Goal: Information Seeking & Learning: Check status

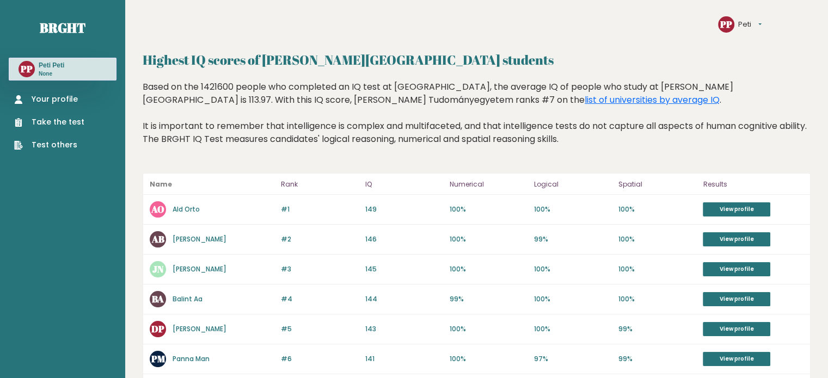
click at [37, 99] on link "Your profile" at bounding box center [49, 99] width 70 height 11
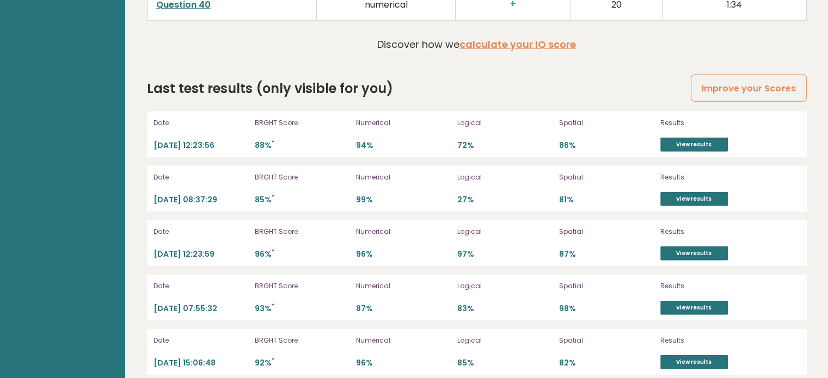
scroll to position [3052, 0]
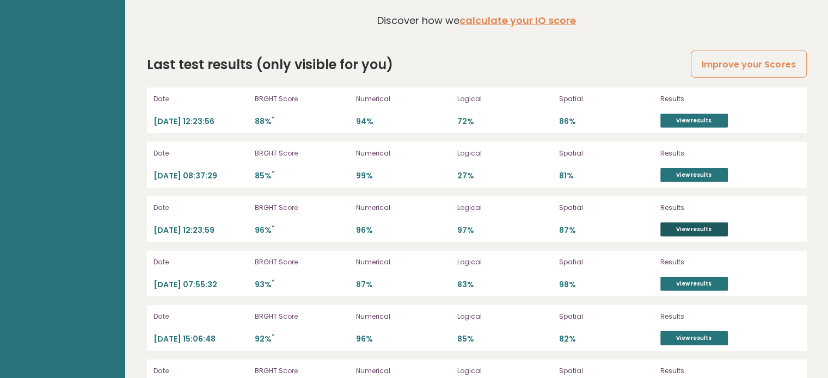
click at [682, 223] on link "View results" at bounding box center [693, 230] width 67 height 14
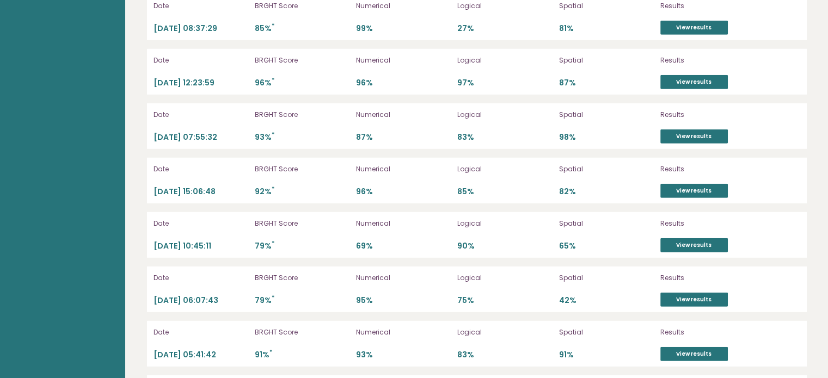
scroll to position [3291, 0]
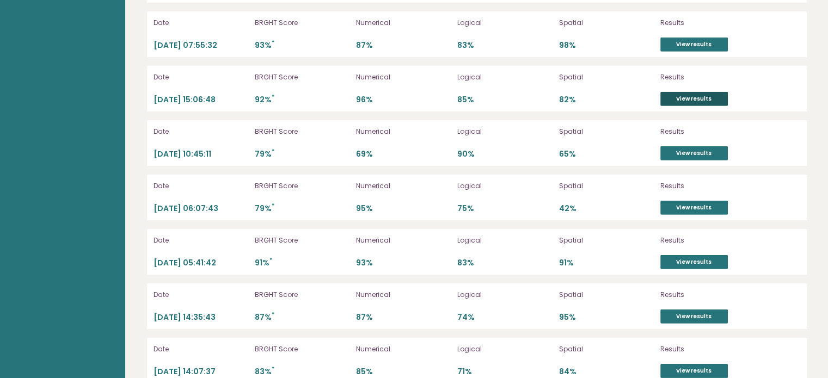
click at [705, 92] on link "View results" at bounding box center [693, 99] width 67 height 14
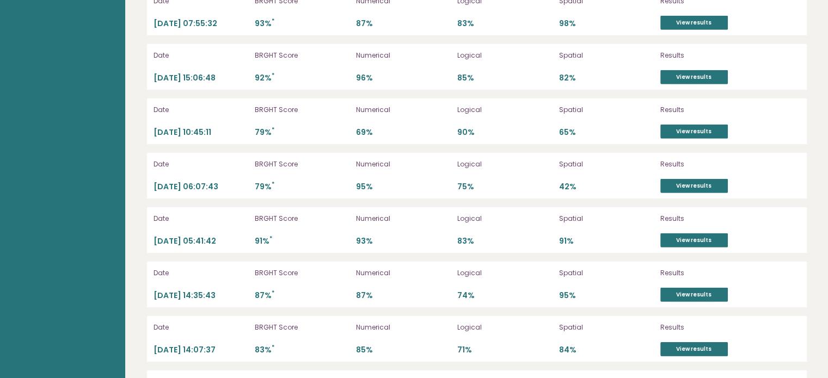
scroll to position [3362, 0]
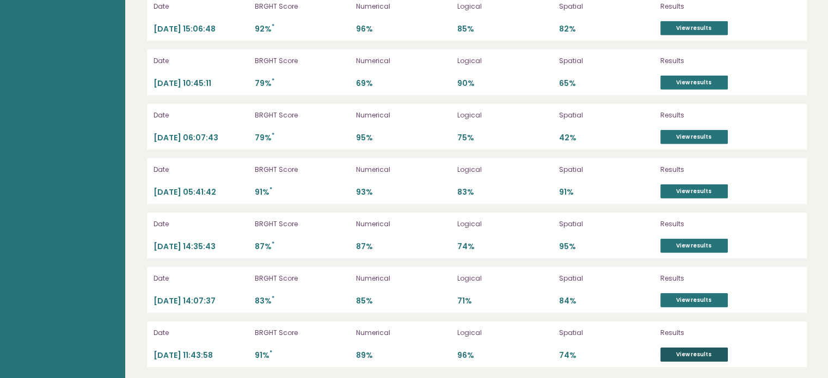
click at [686, 348] on link "View results" at bounding box center [693, 355] width 67 height 14
click at [681, 186] on link "View results" at bounding box center [693, 191] width 67 height 14
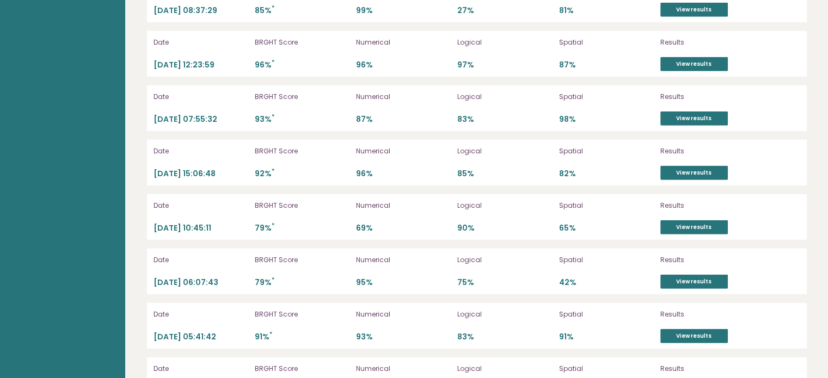
scroll to position [3166, 0]
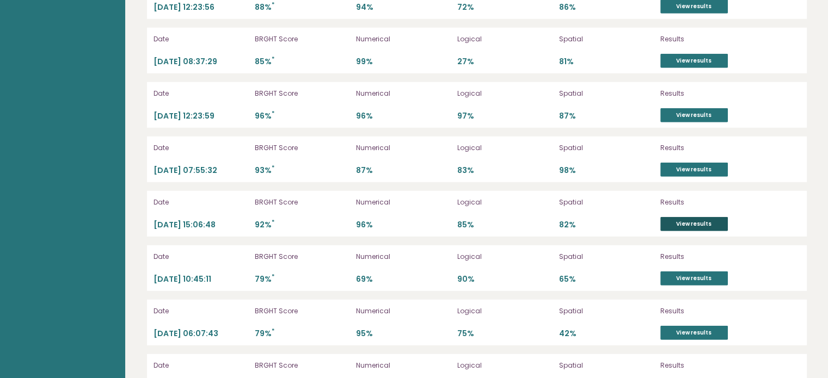
click at [677, 219] on link "View results" at bounding box center [693, 224] width 67 height 14
click at [692, 163] on link "View results" at bounding box center [693, 170] width 67 height 14
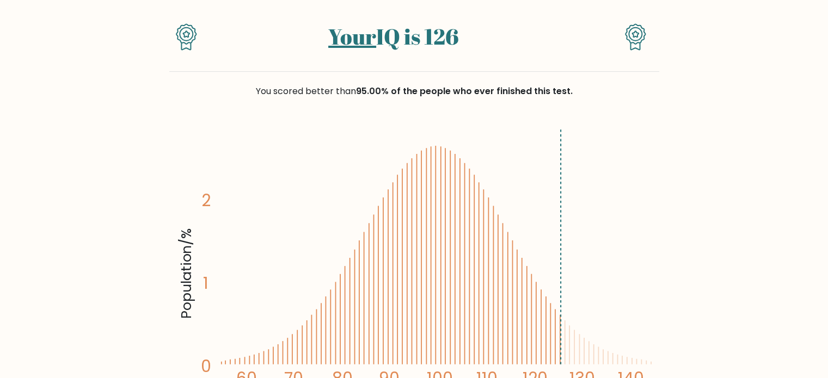
scroll to position [87, 0]
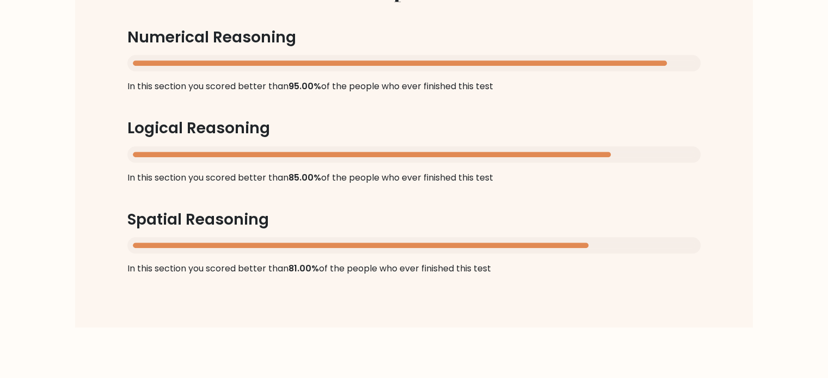
scroll to position [1132, 0]
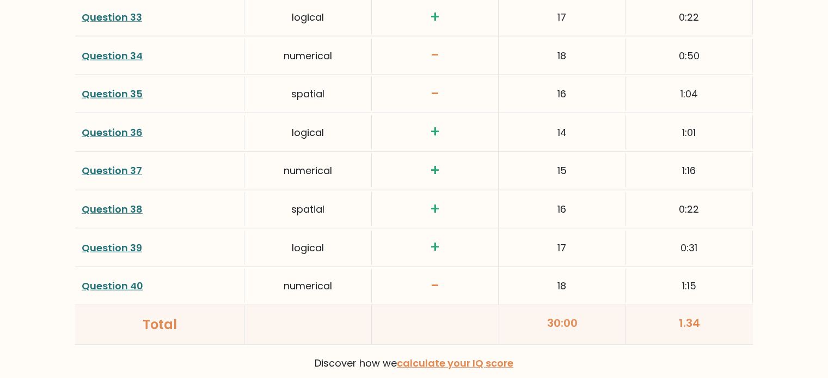
scroll to position [2786, 0]
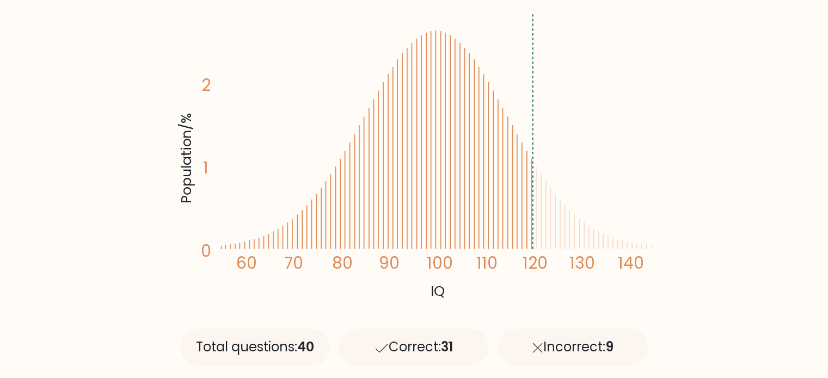
scroll to position [239, 0]
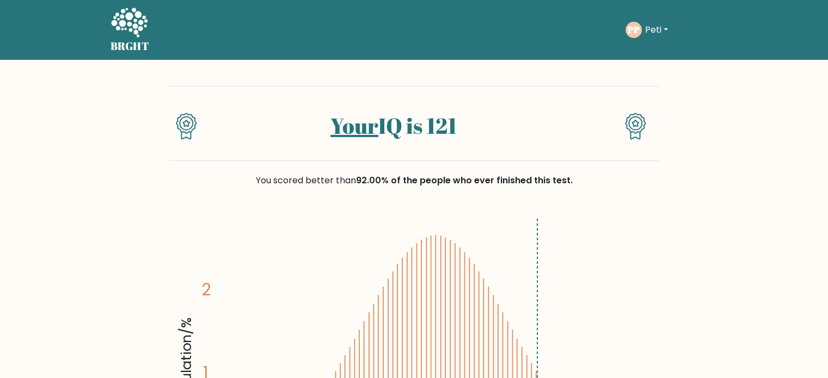
click at [361, 130] on link "Your" at bounding box center [354, 125] width 48 height 29
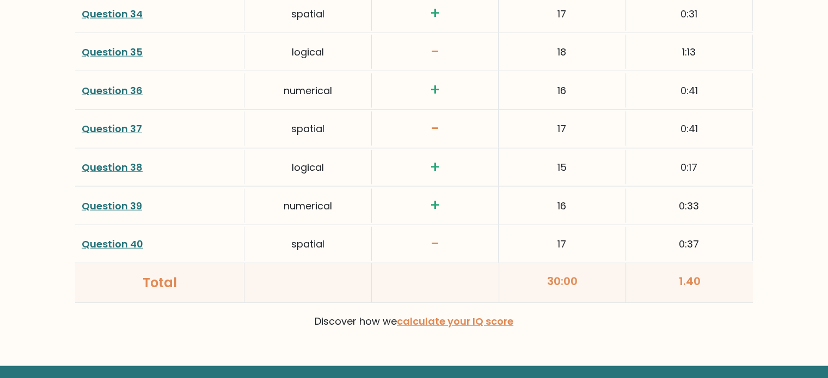
scroll to position [2852, 0]
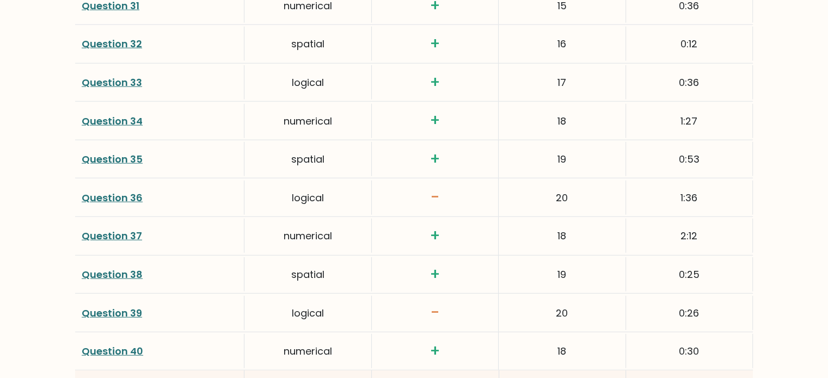
scroll to position [2765, 0]
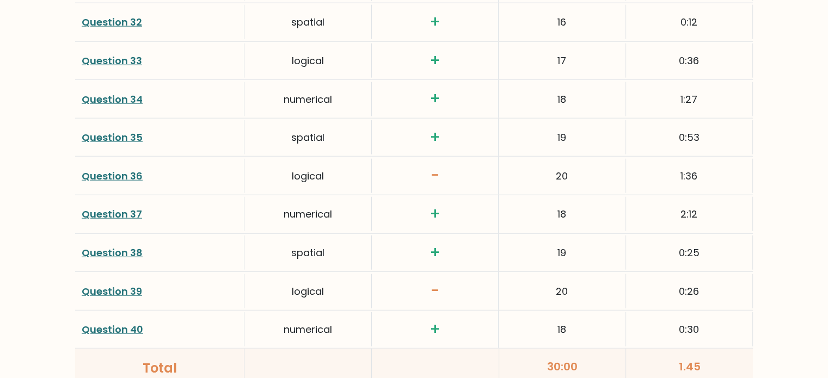
click at [114, 324] on link "Question 40" at bounding box center [112, 330] width 61 height 14
click at [108, 246] on link "Question 38" at bounding box center [112, 253] width 61 height 14
click at [108, 207] on link "Question 37" at bounding box center [112, 214] width 60 height 14
click at [98, 133] on link "Question 35" at bounding box center [112, 138] width 61 height 14
click at [105, 93] on link "Question 34" at bounding box center [112, 100] width 61 height 14
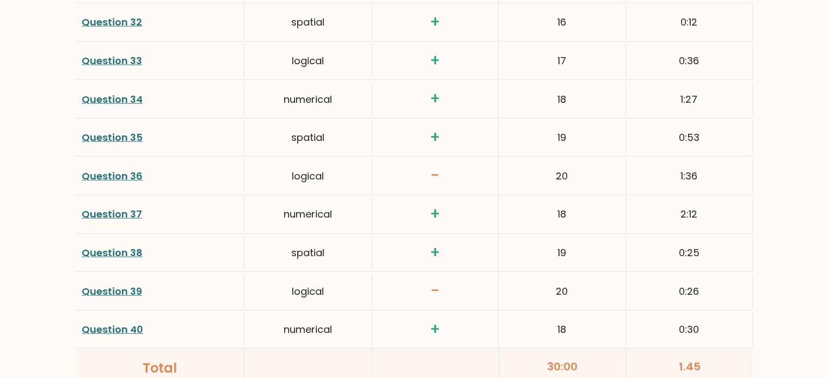
click at [112, 58] on link "Question 33" at bounding box center [112, 61] width 60 height 14
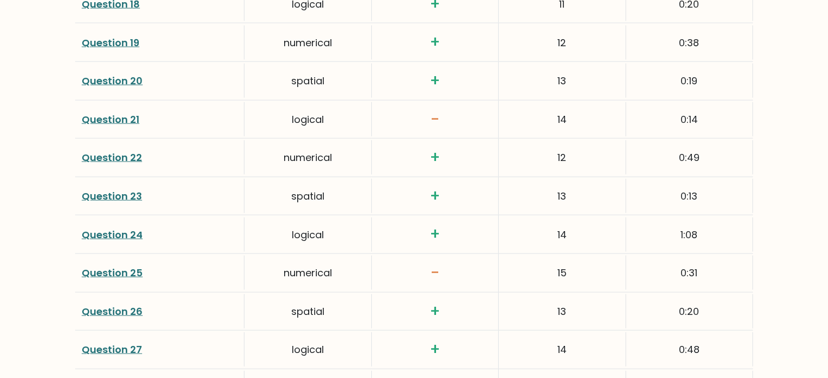
scroll to position [2242, 0]
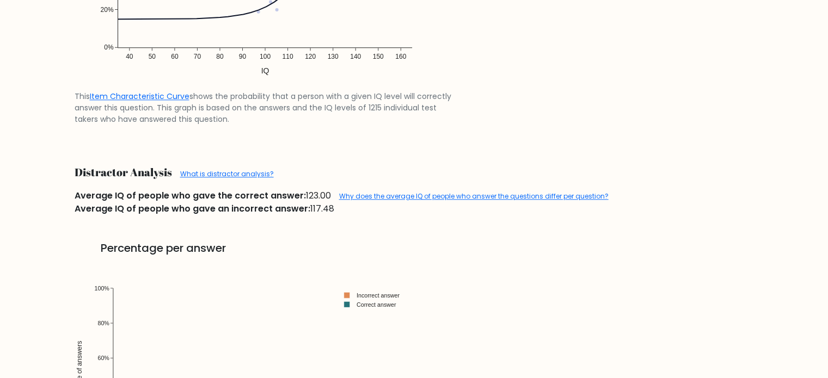
scroll to position [1176, 0]
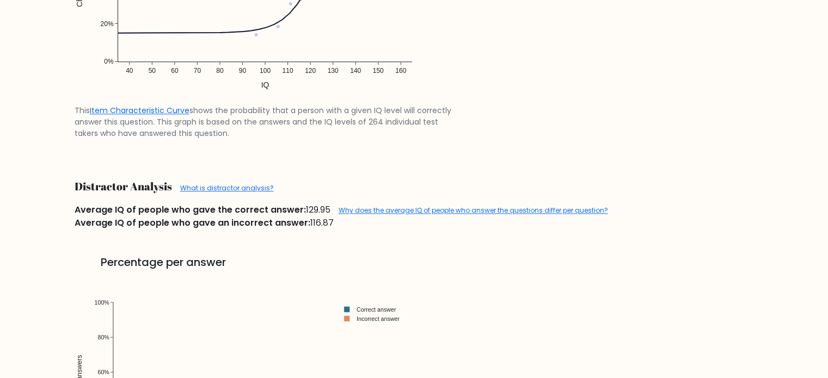
scroll to position [1088, 0]
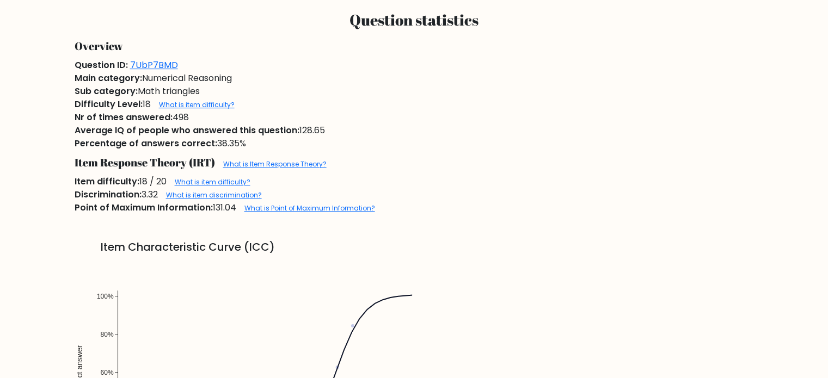
scroll to position [588, 0]
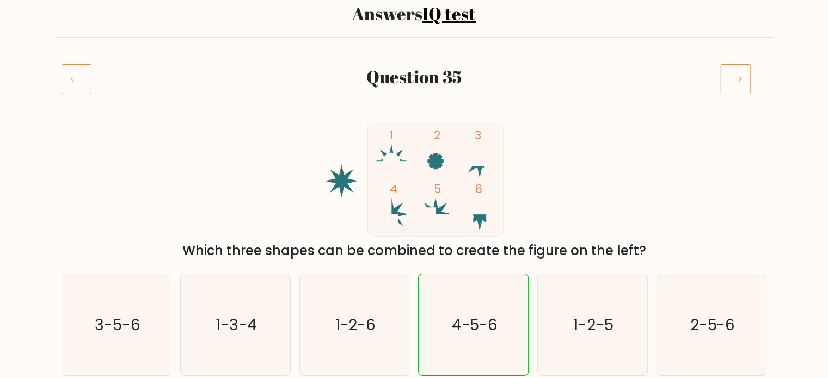
scroll to position [87, 0]
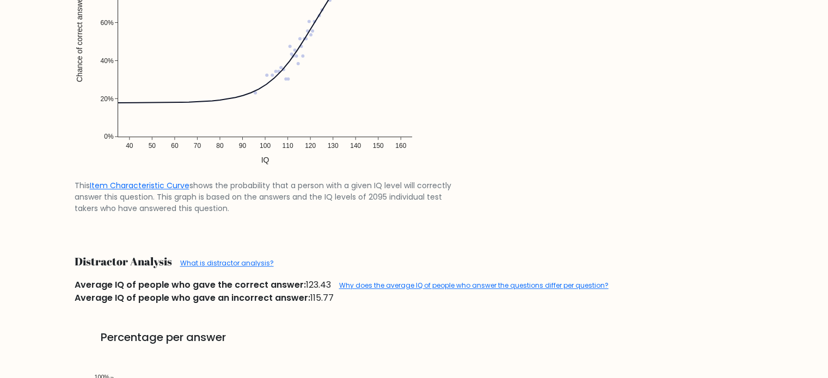
scroll to position [914, 0]
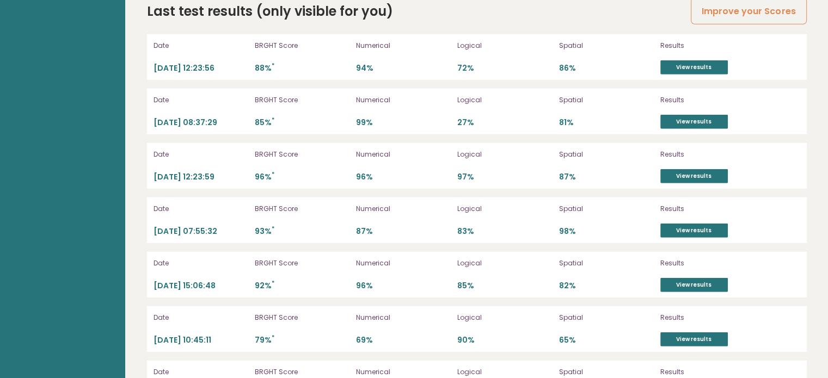
scroll to position [3079, 0]
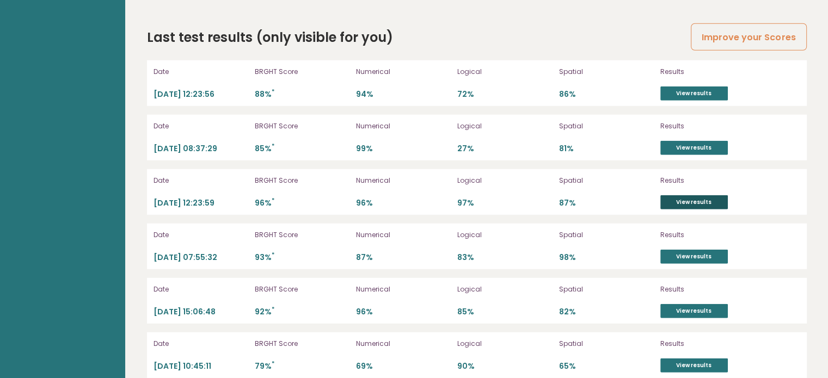
click at [691, 200] on link "View results" at bounding box center [693, 202] width 67 height 14
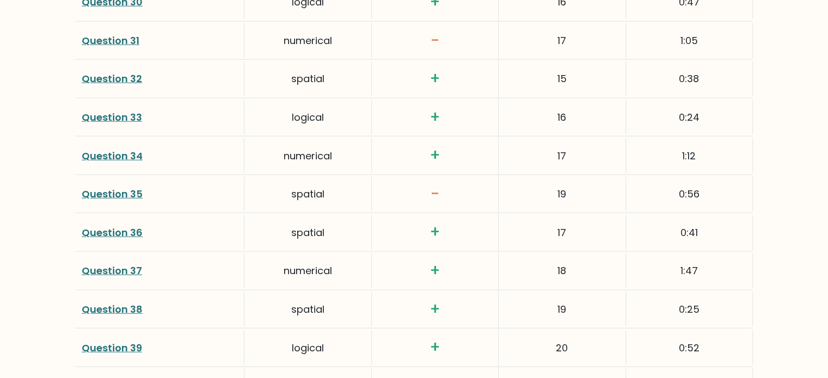
scroll to position [2721, 0]
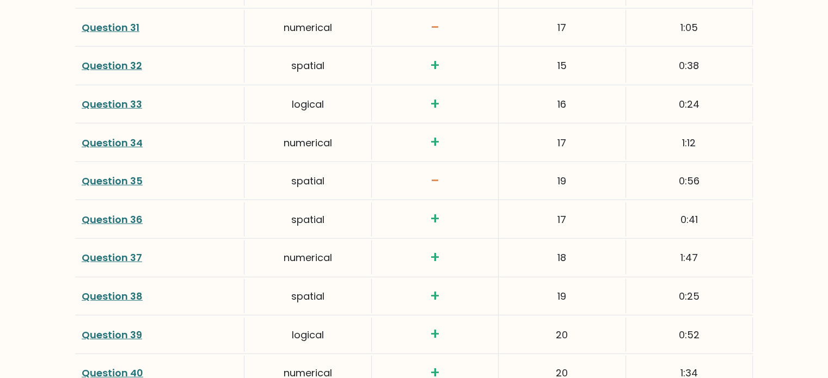
click at [113, 139] on link "Question 34" at bounding box center [112, 143] width 61 height 14
click at [96, 215] on link "Question 36" at bounding box center [112, 220] width 61 height 14
click at [104, 251] on link "Question 37" at bounding box center [112, 258] width 60 height 14
click at [101, 290] on link "Question 38" at bounding box center [112, 297] width 61 height 14
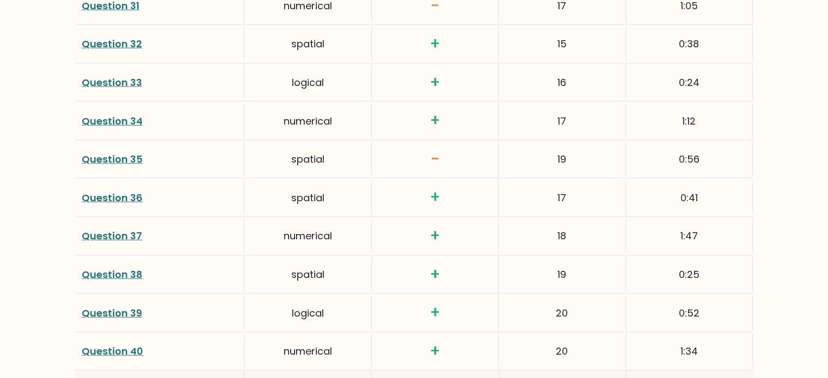
scroll to position [2765, 0]
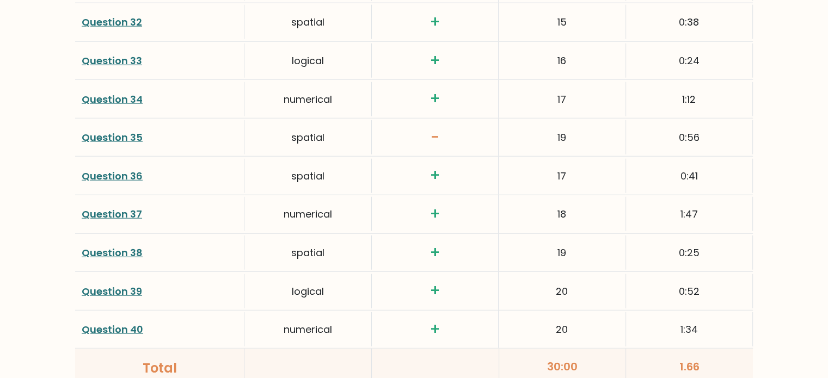
click at [100, 248] on link "Question 38" at bounding box center [112, 253] width 61 height 14
click at [94, 286] on link "Question 39" at bounding box center [112, 292] width 60 height 14
click at [98, 286] on link "Question 39" at bounding box center [112, 292] width 60 height 14
click at [112, 326] on link "Question 40" at bounding box center [112, 330] width 61 height 14
click at [96, 289] on link "Question 39" at bounding box center [112, 292] width 60 height 14
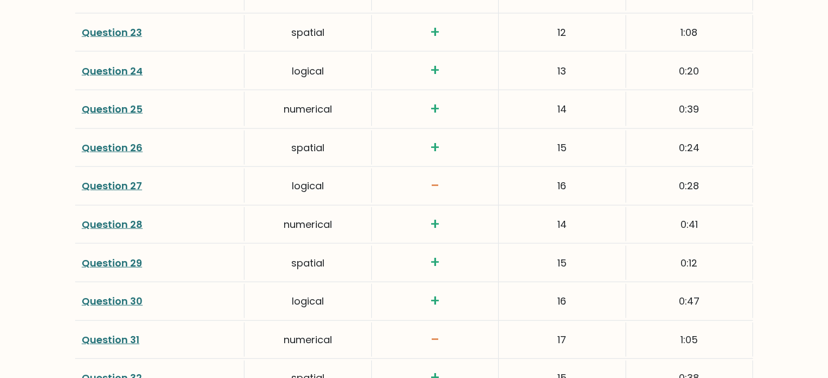
scroll to position [2395, 0]
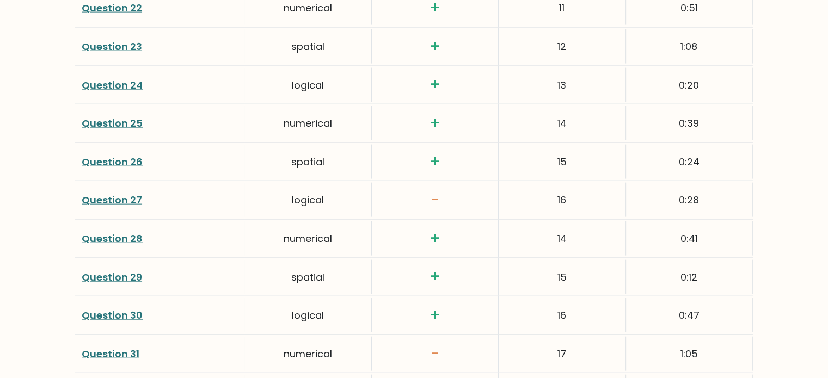
click at [95, 310] on link "Question 30" at bounding box center [112, 316] width 61 height 14
click at [88, 313] on link "Question 30" at bounding box center [112, 316] width 61 height 14
click at [114, 232] on link "Question 28" at bounding box center [112, 239] width 61 height 14
click at [116, 309] on link "Question 30" at bounding box center [112, 316] width 61 height 14
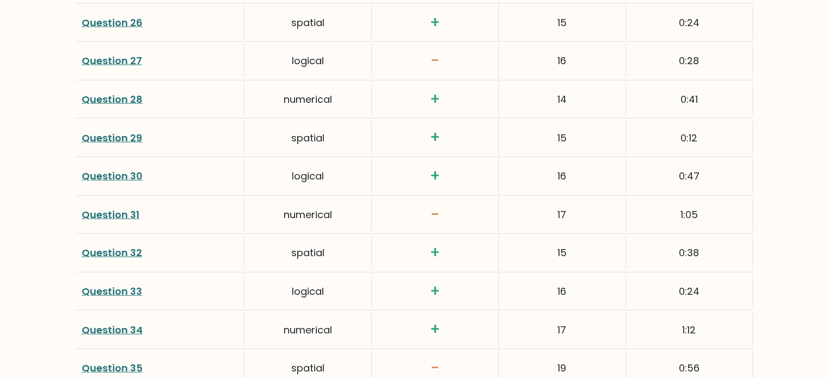
scroll to position [2569, 0]
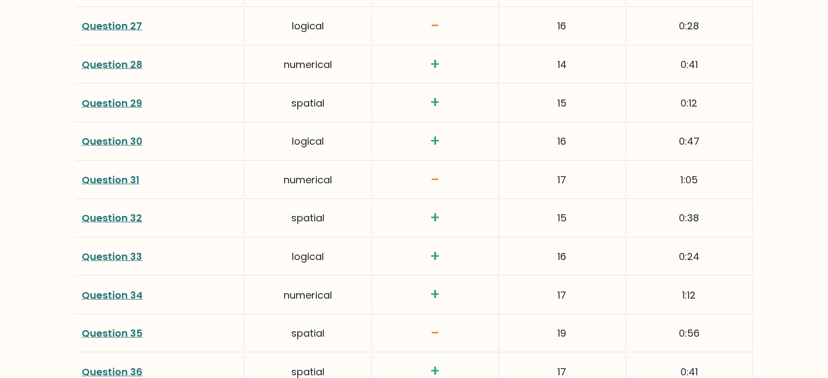
click at [102, 290] on link "Question 34" at bounding box center [112, 295] width 61 height 14
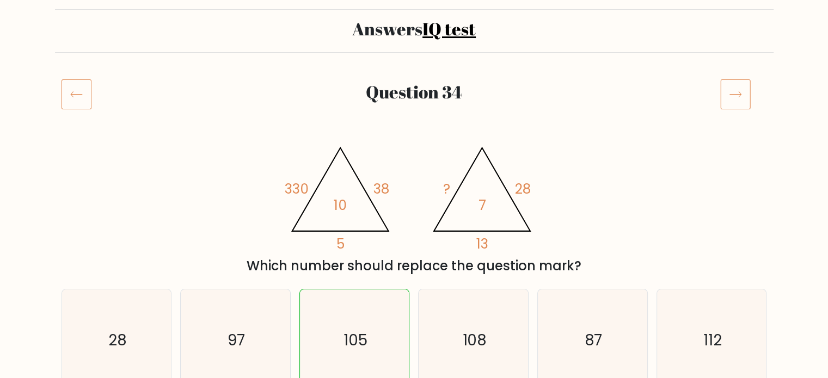
scroll to position [65, 0]
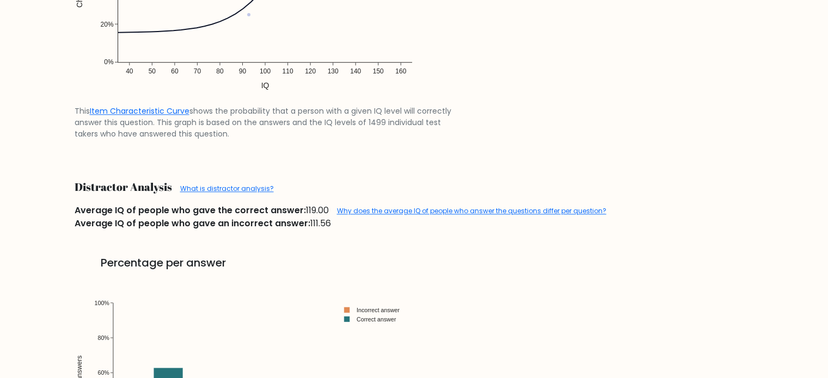
scroll to position [1088, 0]
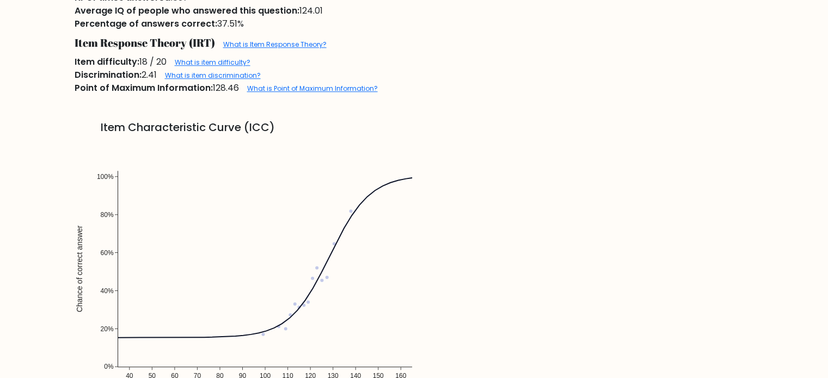
scroll to position [827, 0]
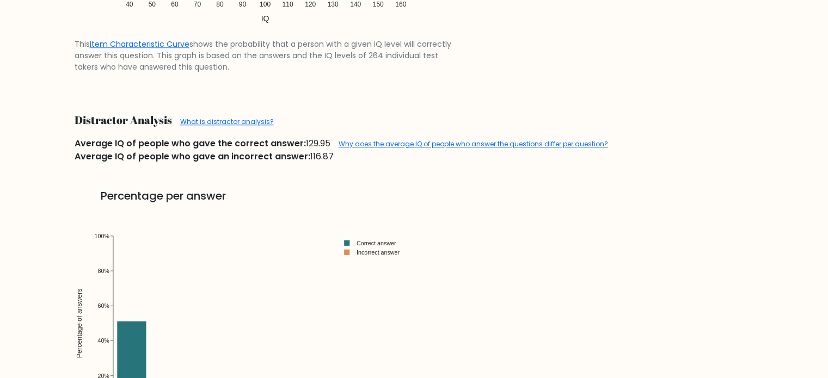
scroll to position [1176, 0]
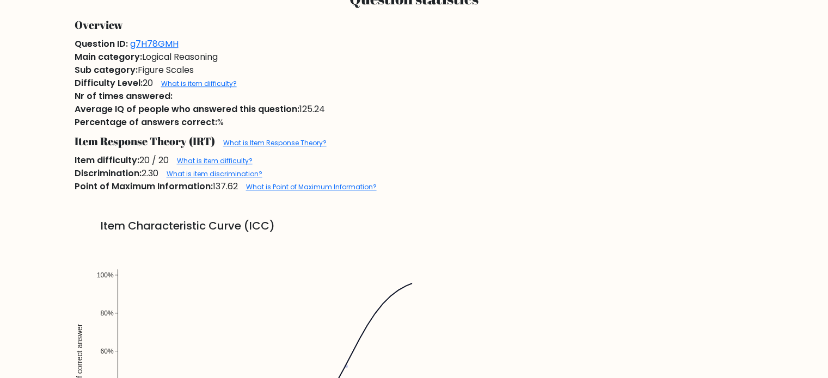
scroll to position [653, 0]
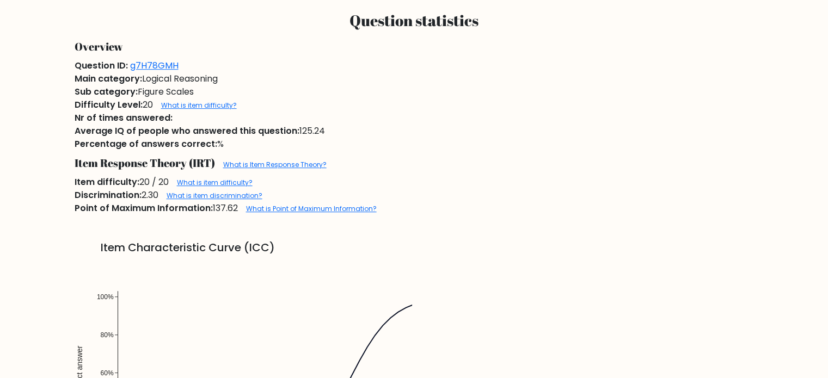
click at [0, 291] on form "Answers IQ test Question 39" at bounding box center [414, 380] width 828 height 1964
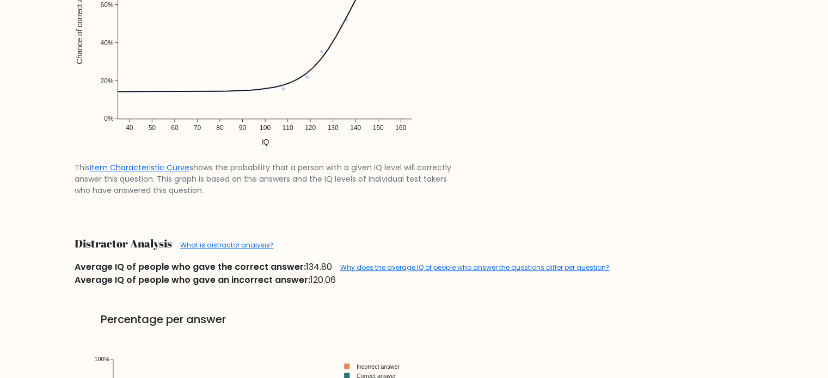
scroll to position [1023, 0]
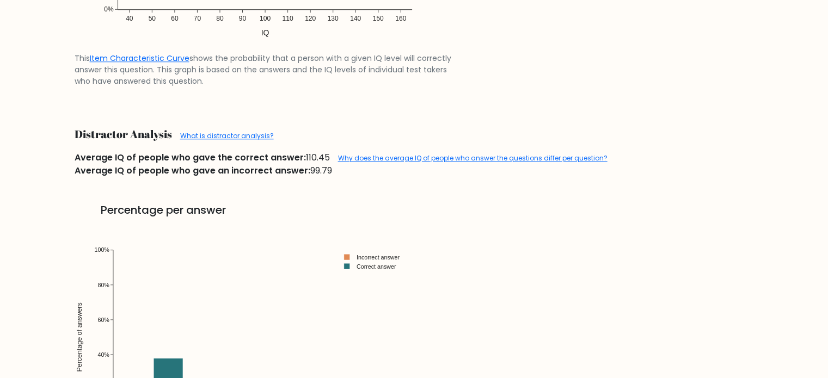
scroll to position [1067, 0]
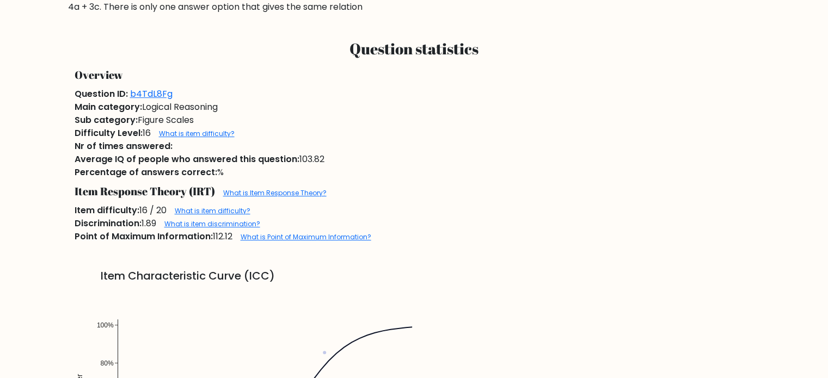
scroll to position [588, 0]
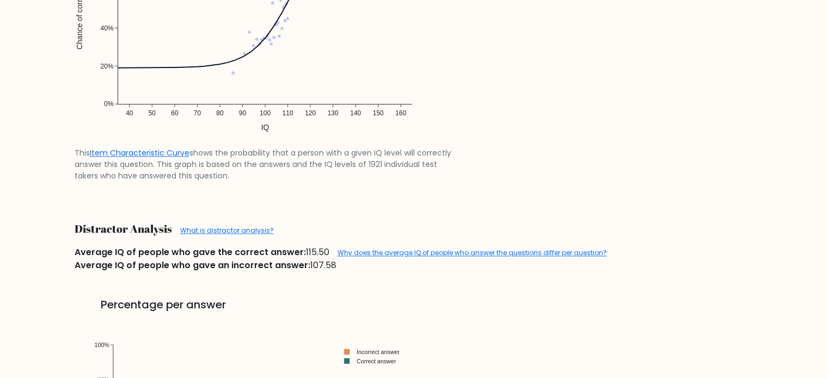
scroll to position [1067, 0]
